Goal: Task Accomplishment & Management: Understand process/instructions

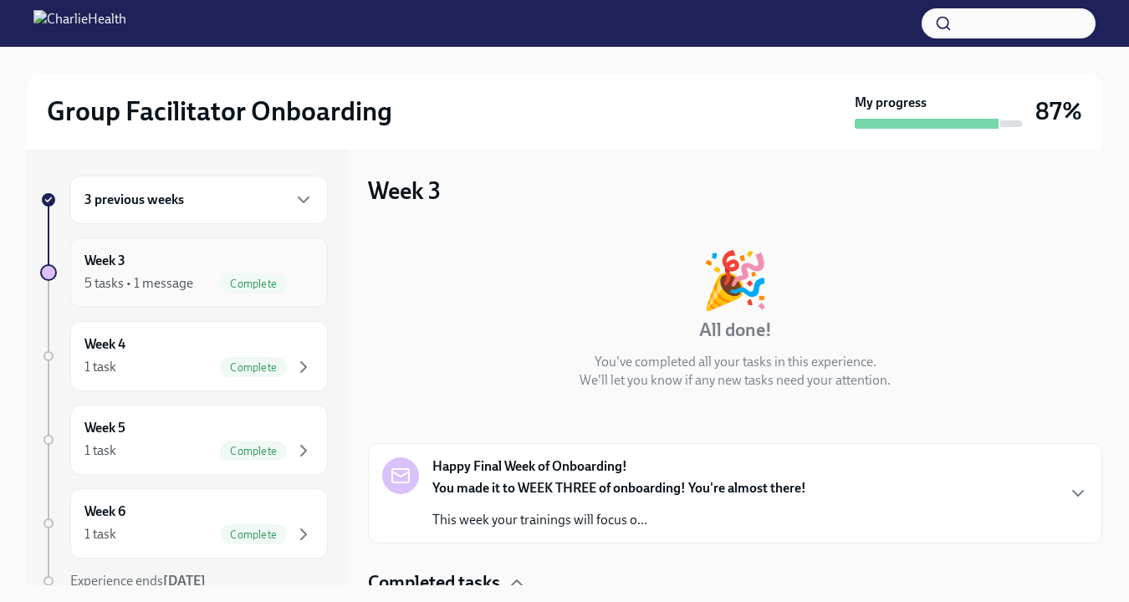
click at [220, 275] on div "Complete" at bounding box center [267, 284] width 94 height 20
click at [269, 195] on div "3 previous weeks" at bounding box center [198, 200] width 229 height 20
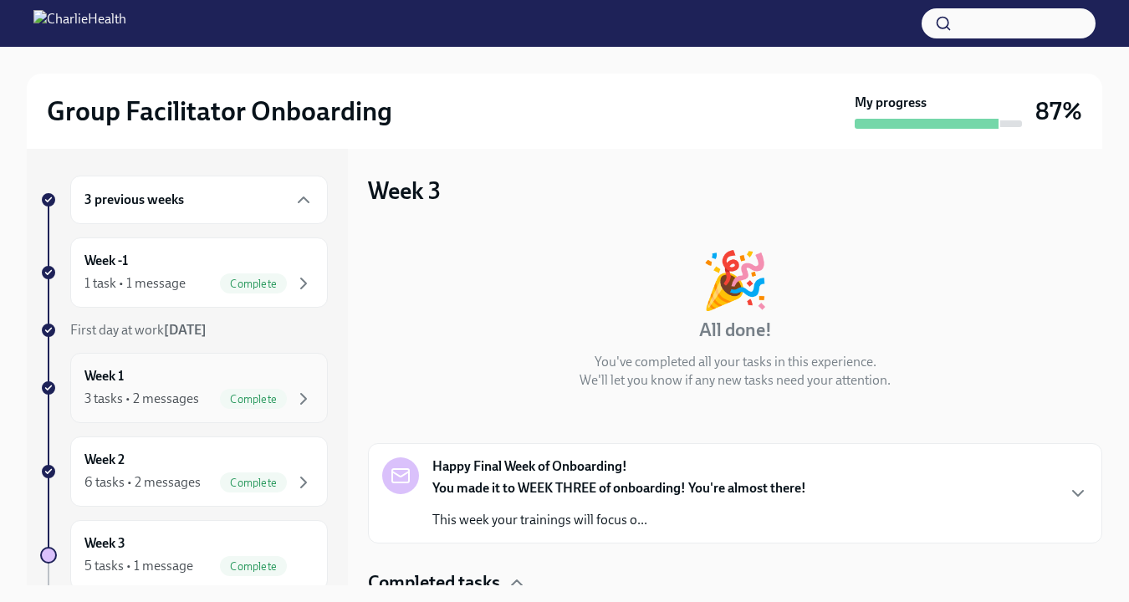
click at [200, 408] on div "3 tasks • 2 messages Complete" at bounding box center [198, 399] width 229 height 20
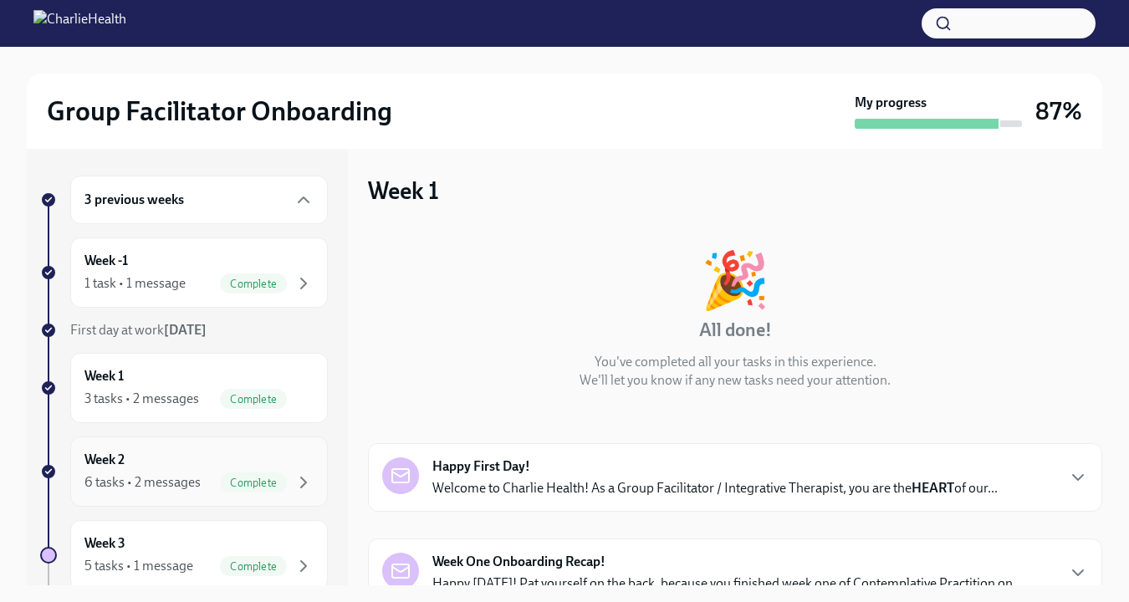
click at [220, 490] on div "Complete" at bounding box center [253, 483] width 67 height 20
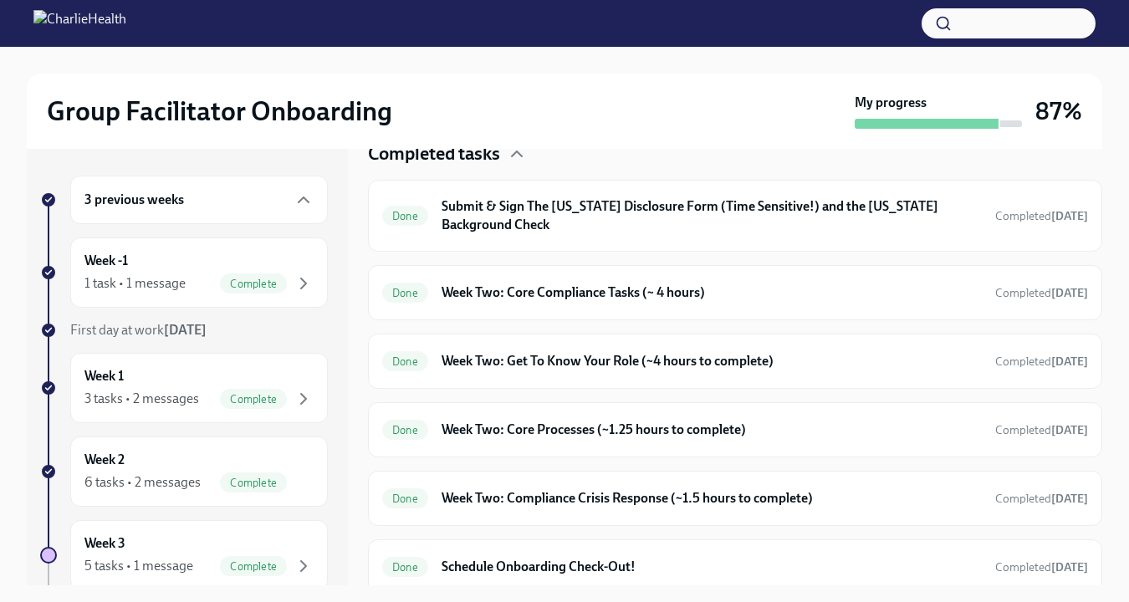
scroll to position [534, 0]
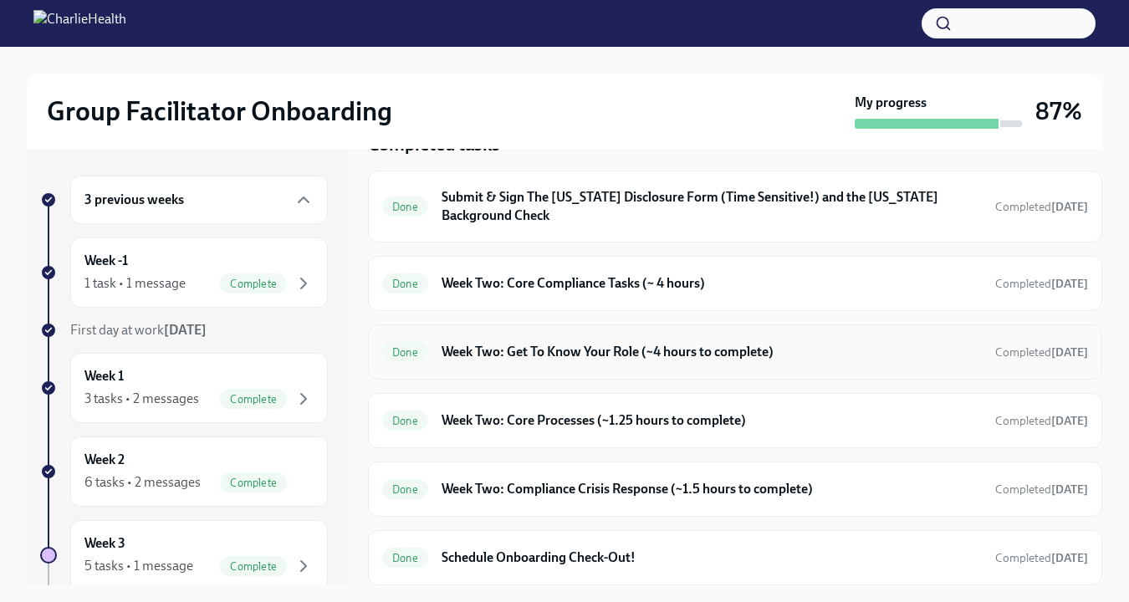
click at [833, 359] on h6 "Week Two: Get To Know Your Role (~4 hours to complete)" at bounding box center [712, 352] width 540 height 18
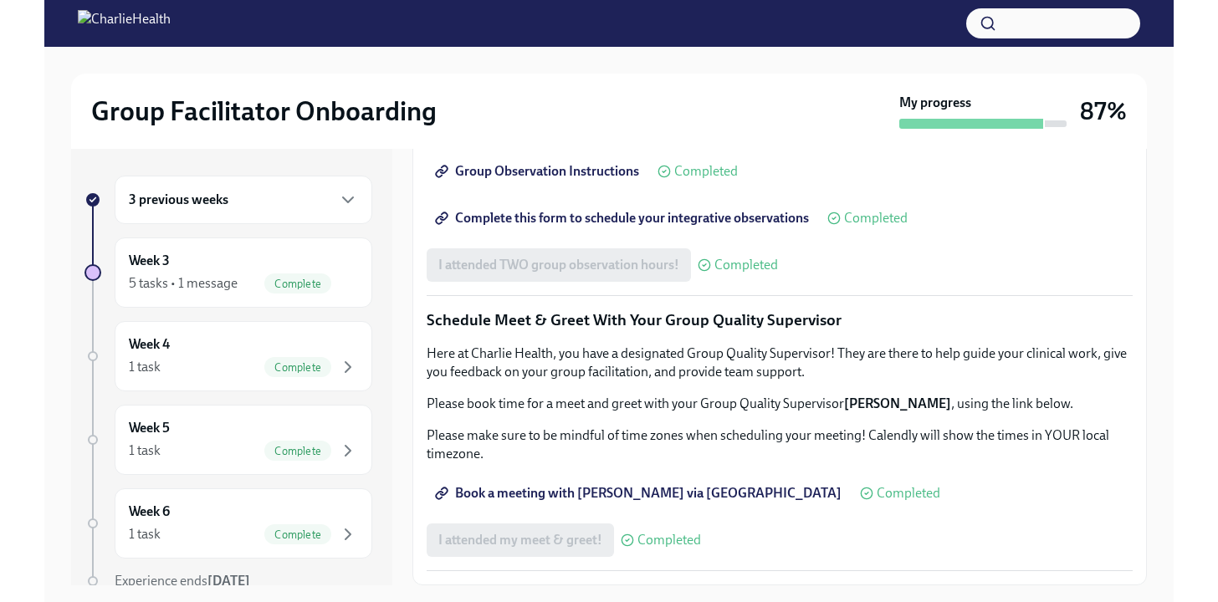
scroll to position [1299, 0]
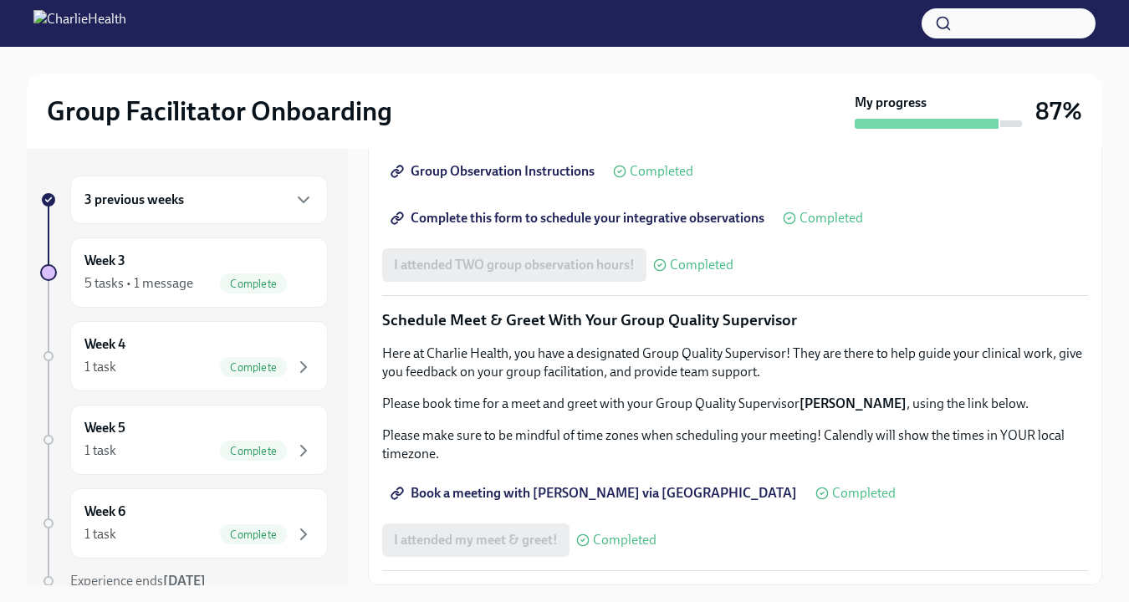
click at [647, 227] on span "Complete this form to schedule your integrative observations" at bounding box center [579, 218] width 371 height 17
click at [496, 188] on link "Group Observation Instructions" at bounding box center [494, 171] width 224 height 33
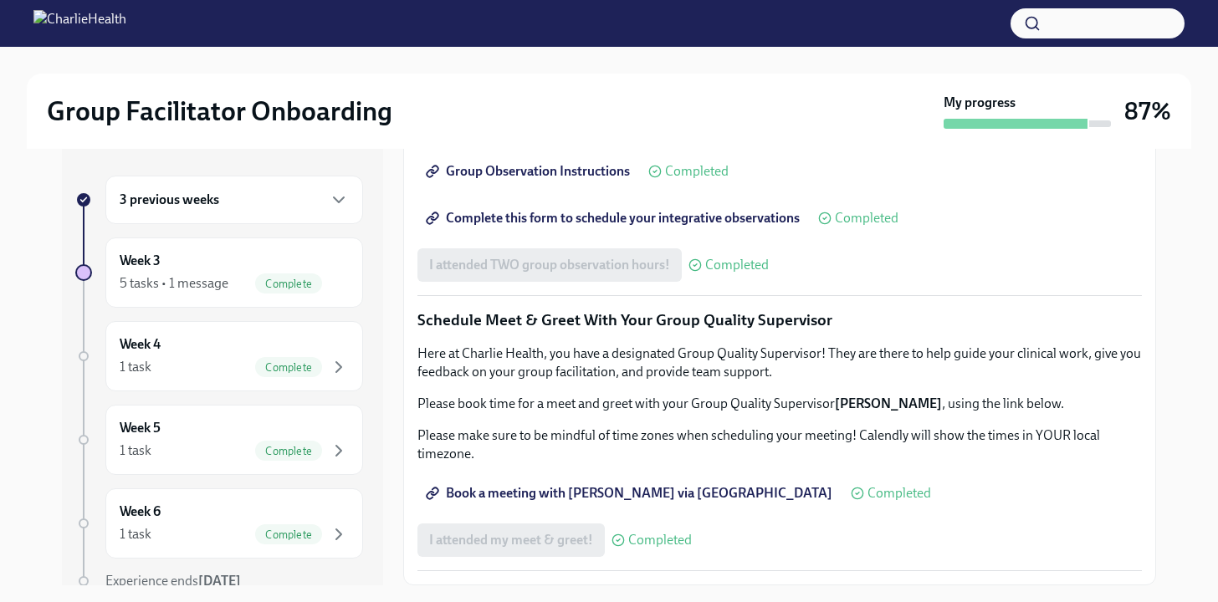
scroll to position [0, 0]
